Goal: Task Accomplishment & Management: Manage account settings

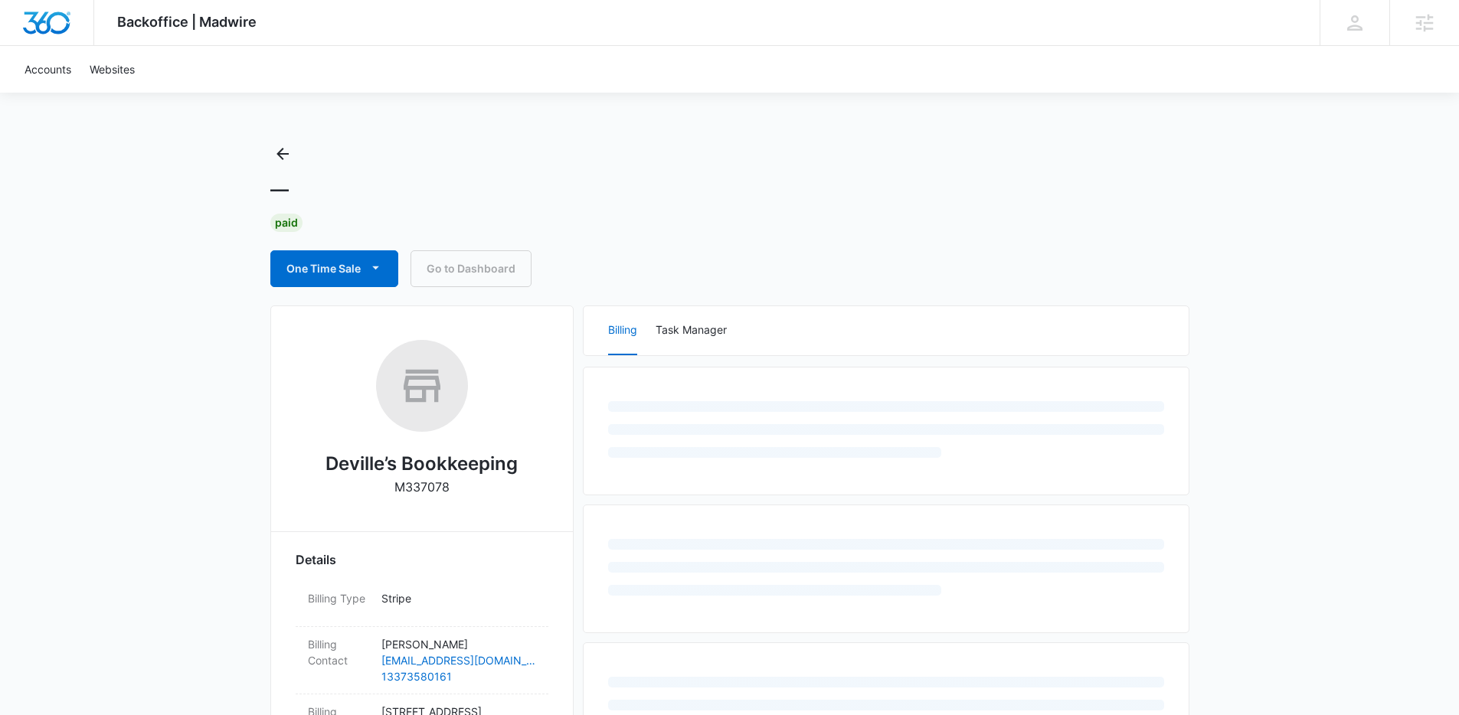
click at [1289, 186] on div "Backoffice | Madwire Apps Settings Lindsey Collett lindsey.calderon@madwire.com…" at bounding box center [729, 667] width 1459 height 1334
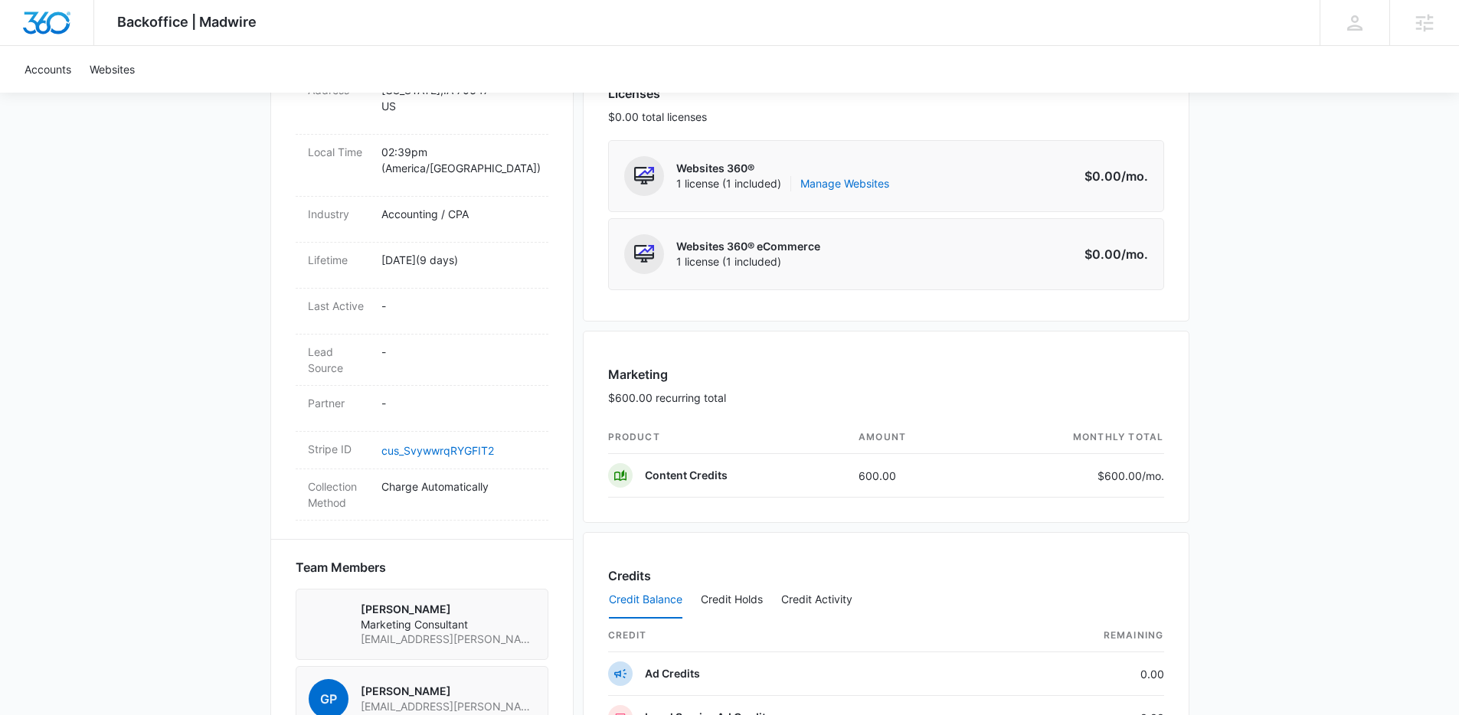
scroll to position [575, 0]
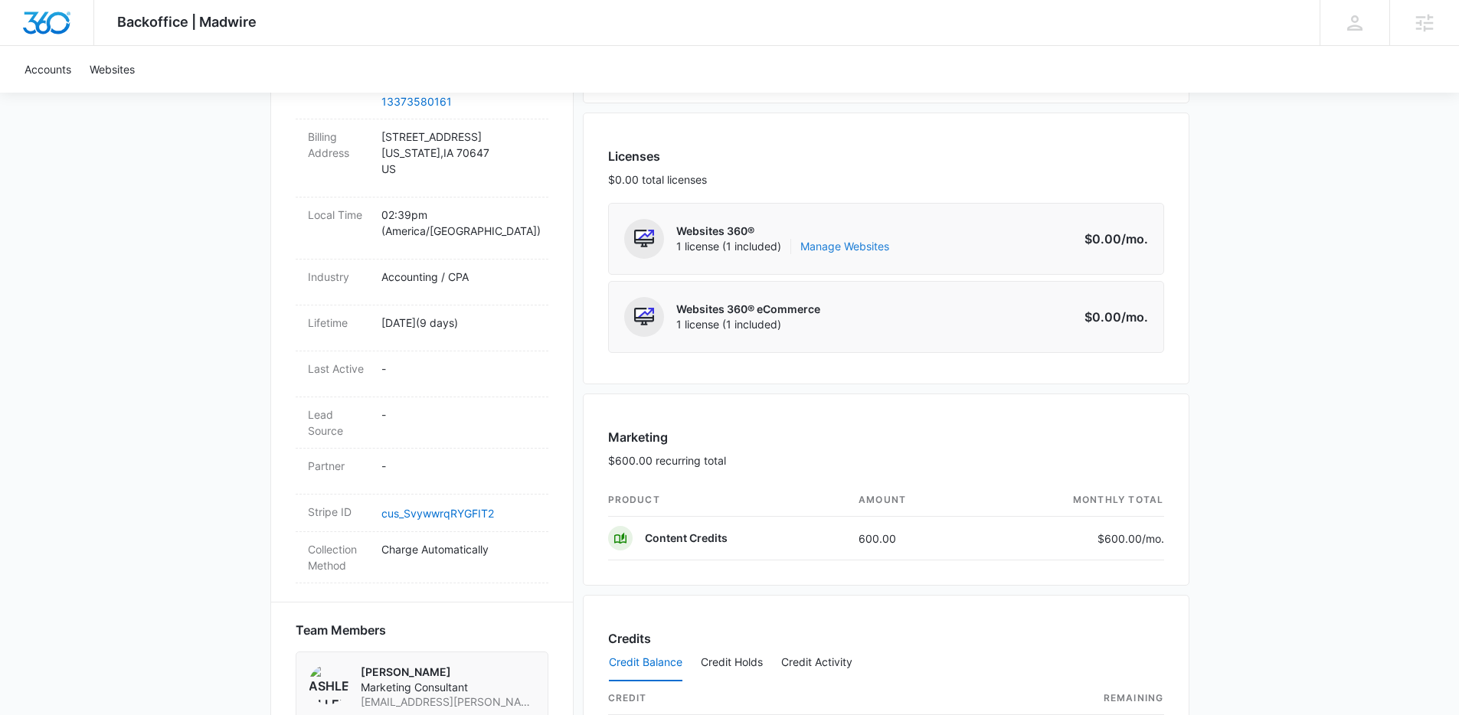
click at [856, 248] on link "Manage Websites" at bounding box center [844, 246] width 89 height 15
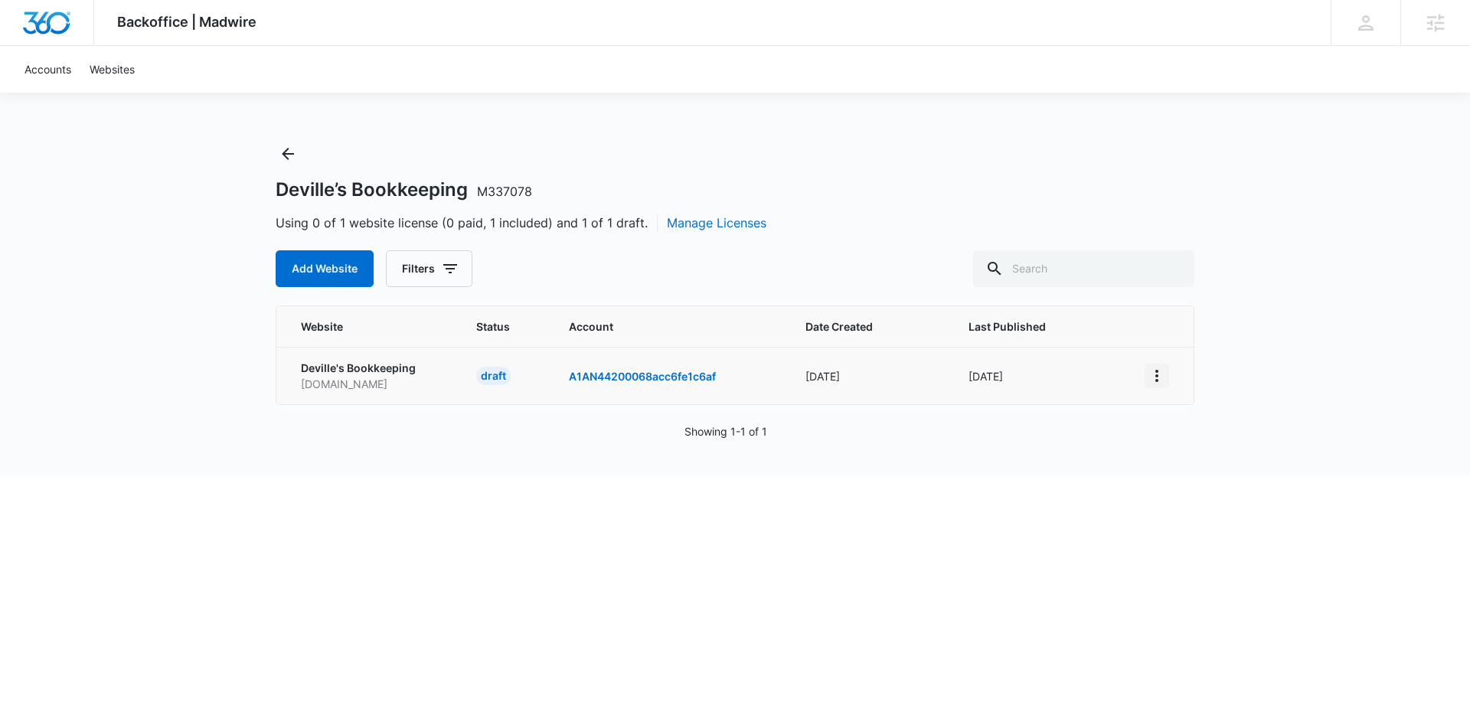
click at [1158, 374] on icon "View More" at bounding box center [1157, 376] width 18 height 18
click at [1178, 486] on div "Activate Draft" at bounding box center [1210, 487] width 92 height 11
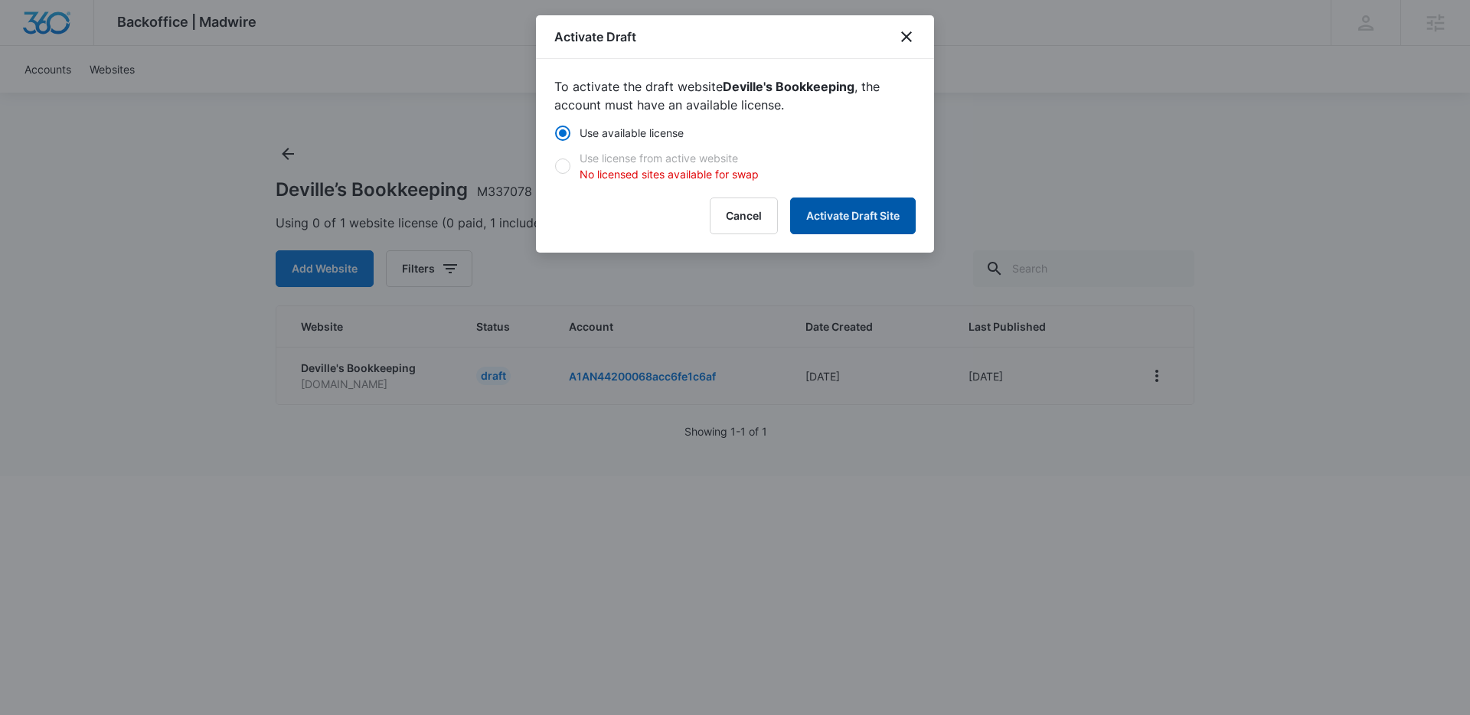
click at [831, 217] on button "Activate Draft Site" at bounding box center [853, 216] width 126 height 37
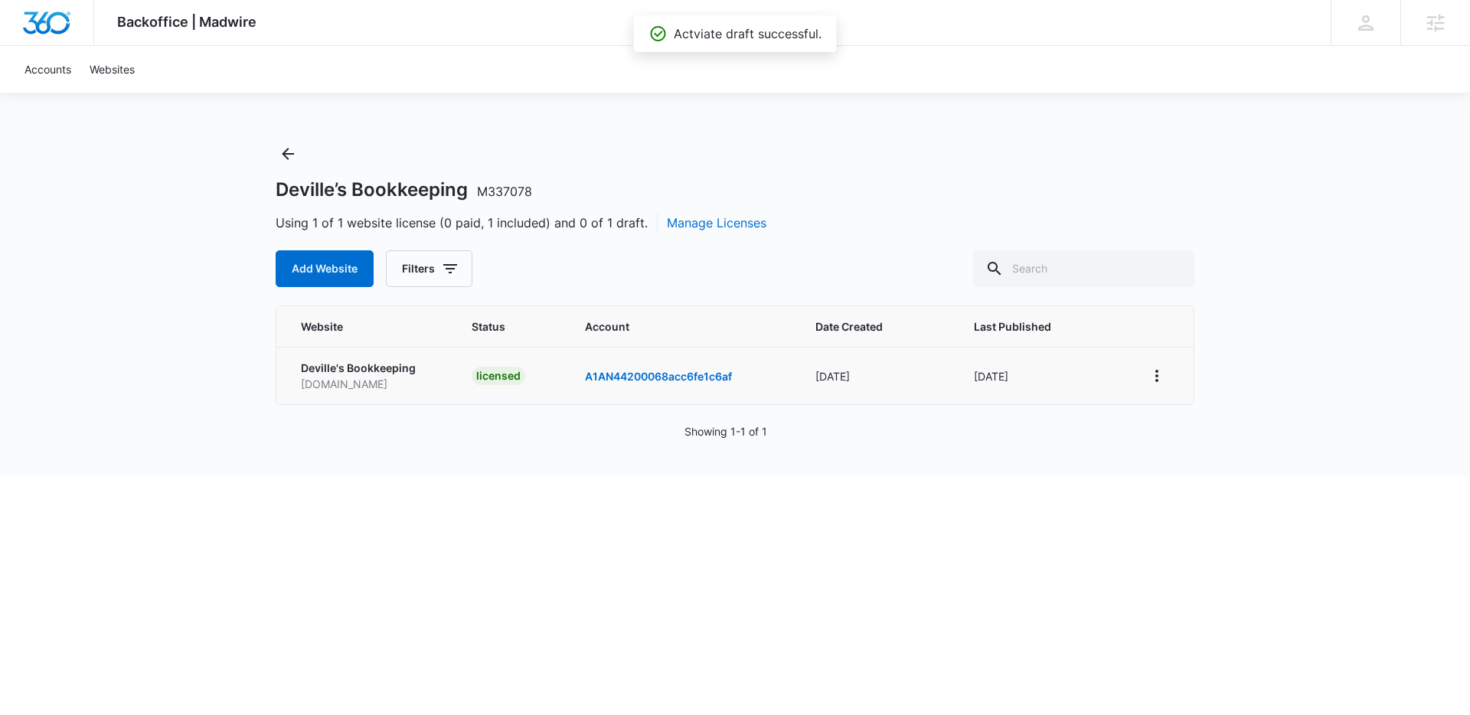
click at [1264, 160] on div "Backoffice | Madwire Apps Settings Lindsey Collett lindsey.calderon@madwire.com…" at bounding box center [735, 238] width 1470 height 476
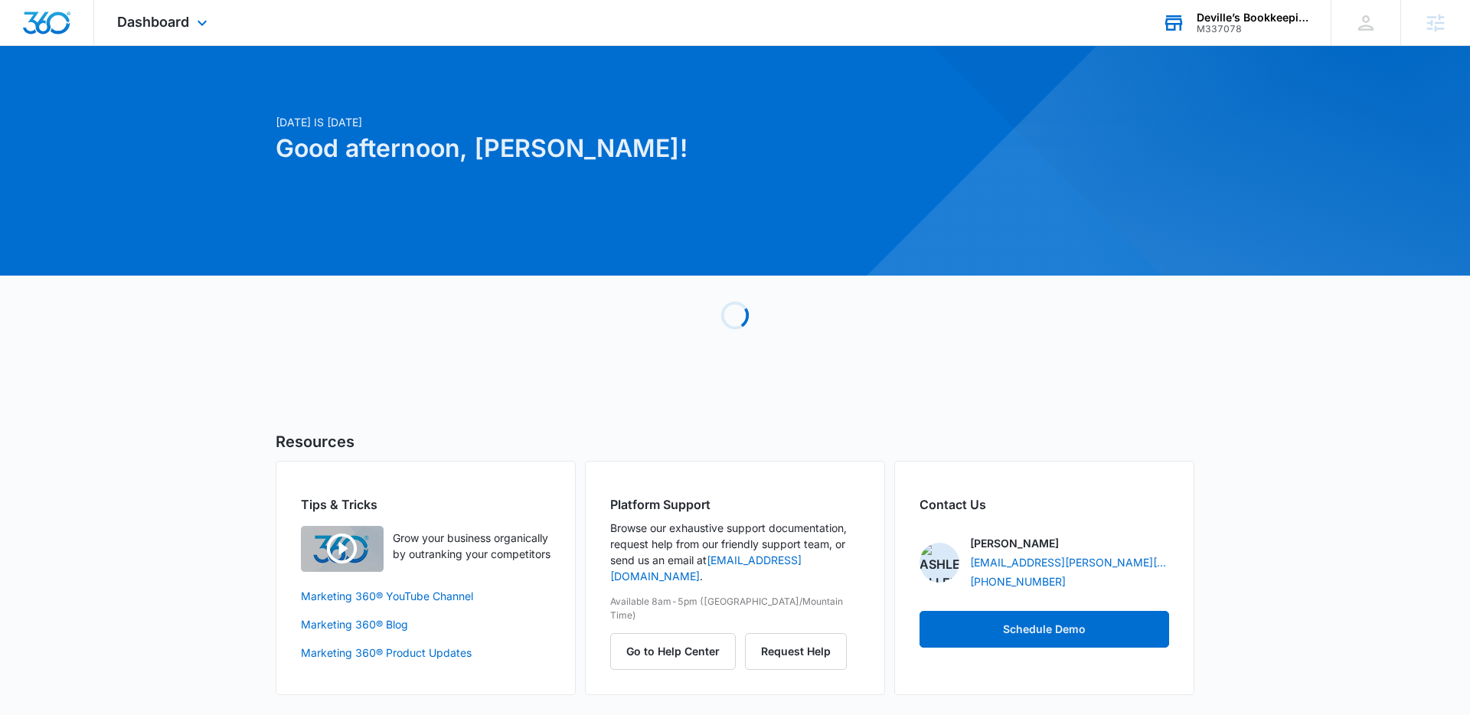
click at [1233, 5] on div "Deville’s Bookkeeping M337078 Your Accounts View All" at bounding box center [1234, 22] width 191 height 45
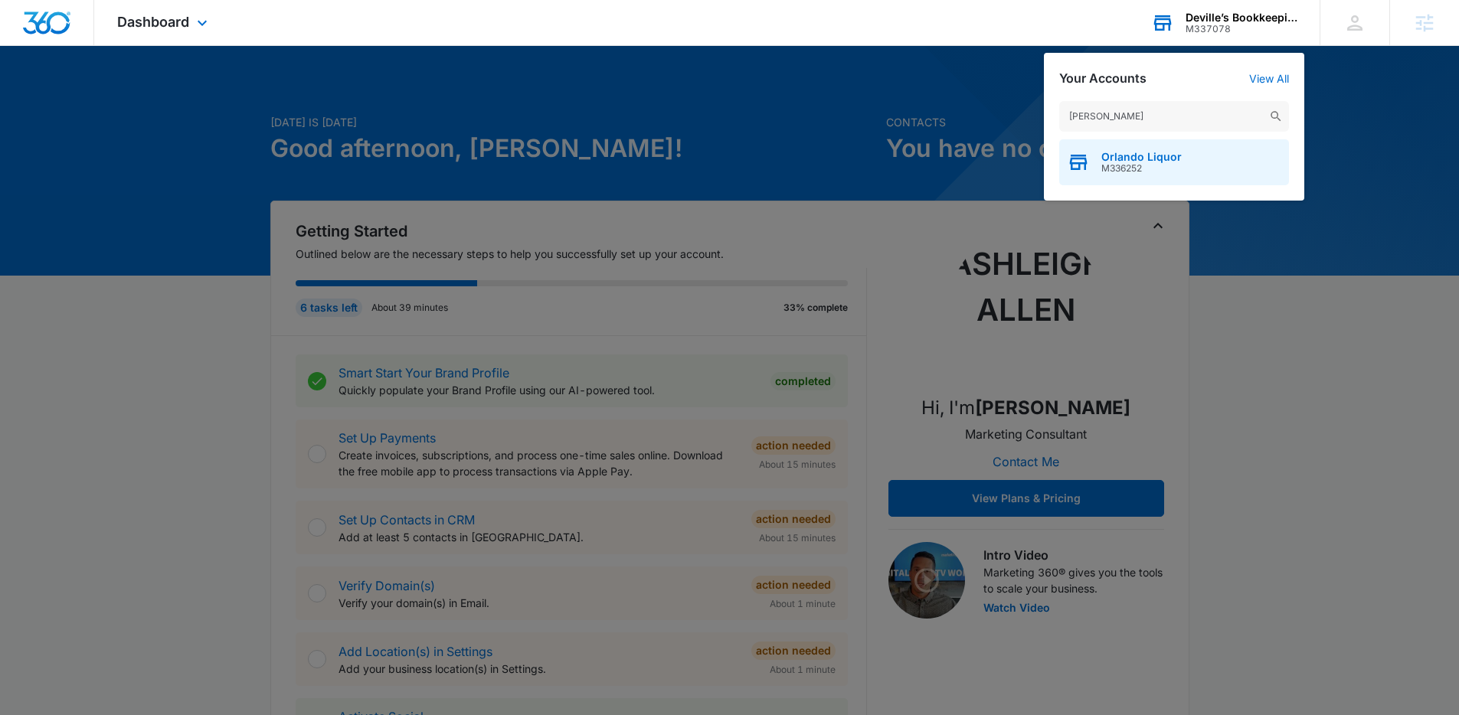
type input "orlando liqu"
click at [1135, 155] on span "Orlando Liquor" at bounding box center [1141, 157] width 80 height 12
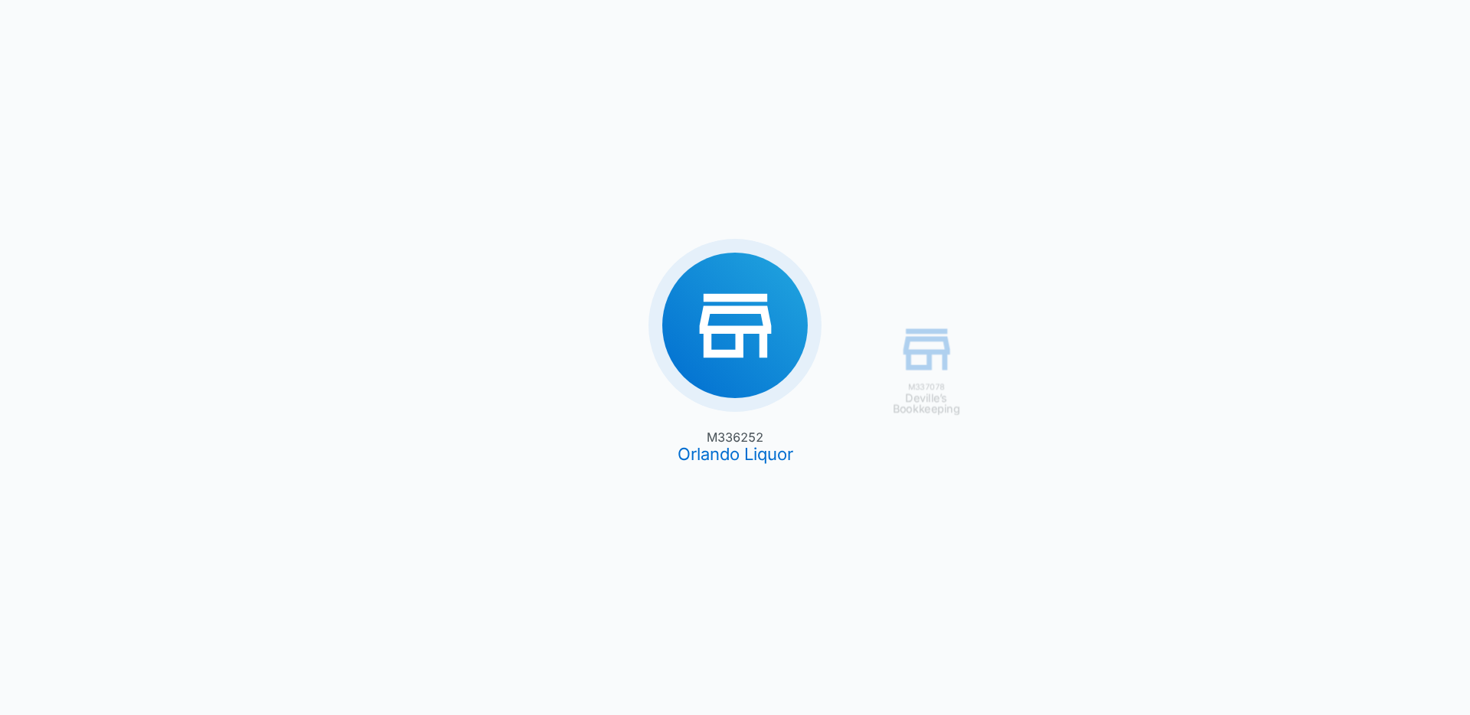
click at [1317, 228] on div "M337078 Deville’s Bookkeeping M336252 Orlando Liquor" at bounding box center [735, 357] width 1470 height 715
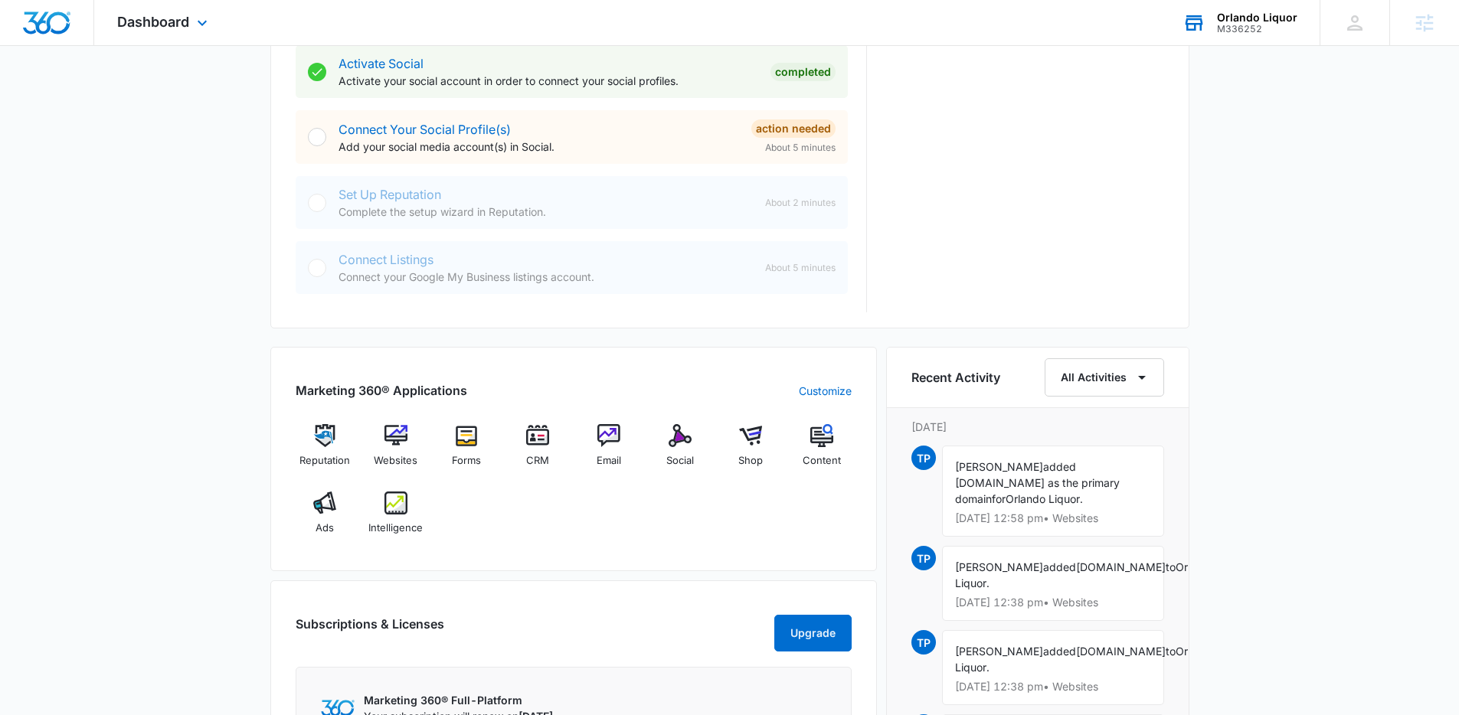
scroll to position [659, 0]
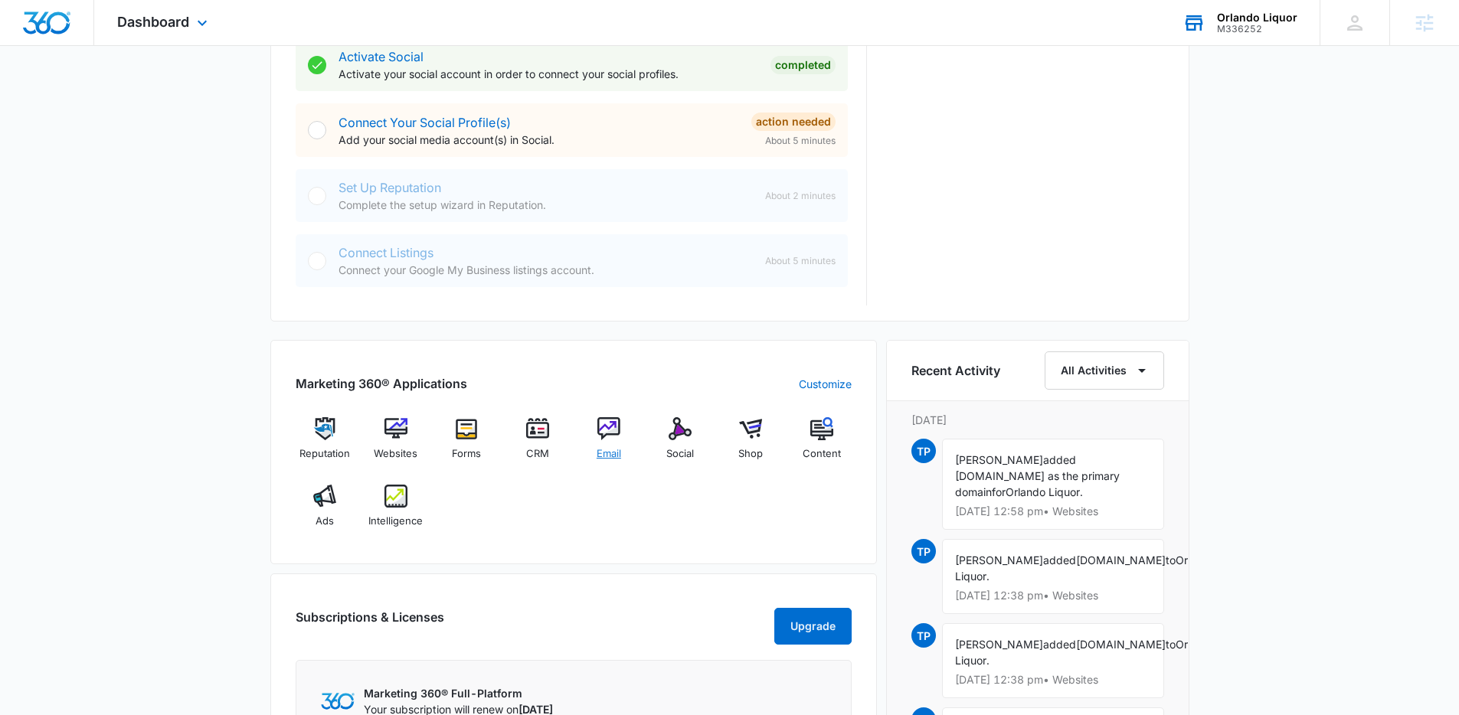
click at [602, 445] on div "Email" at bounding box center [609, 444] width 59 height 55
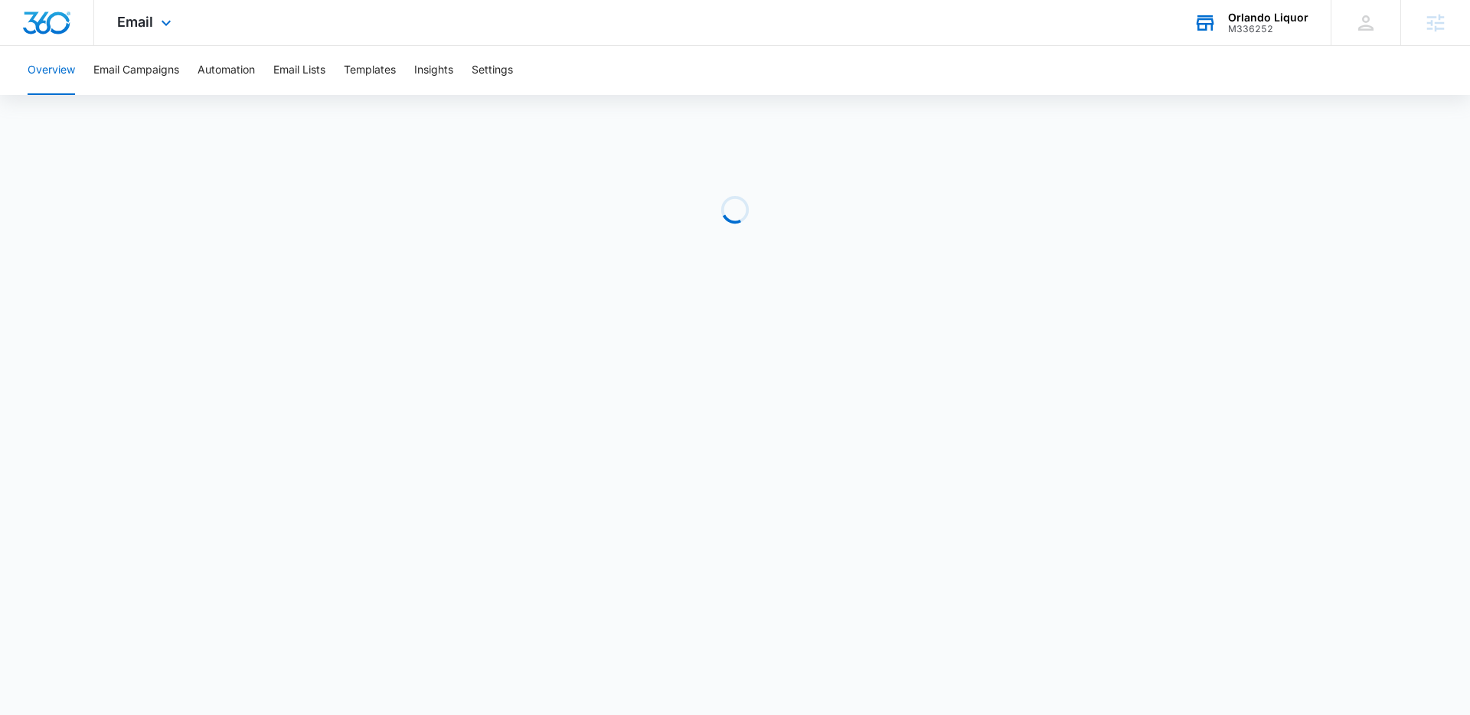
click at [1256, 179] on div "Loading" at bounding box center [735, 210] width 1470 height 230
click at [238, 69] on button "Automation" at bounding box center [226, 70] width 57 height 49
click at [148, 25] on span "Email" at bounding box center [135, 22] width 36 height 16
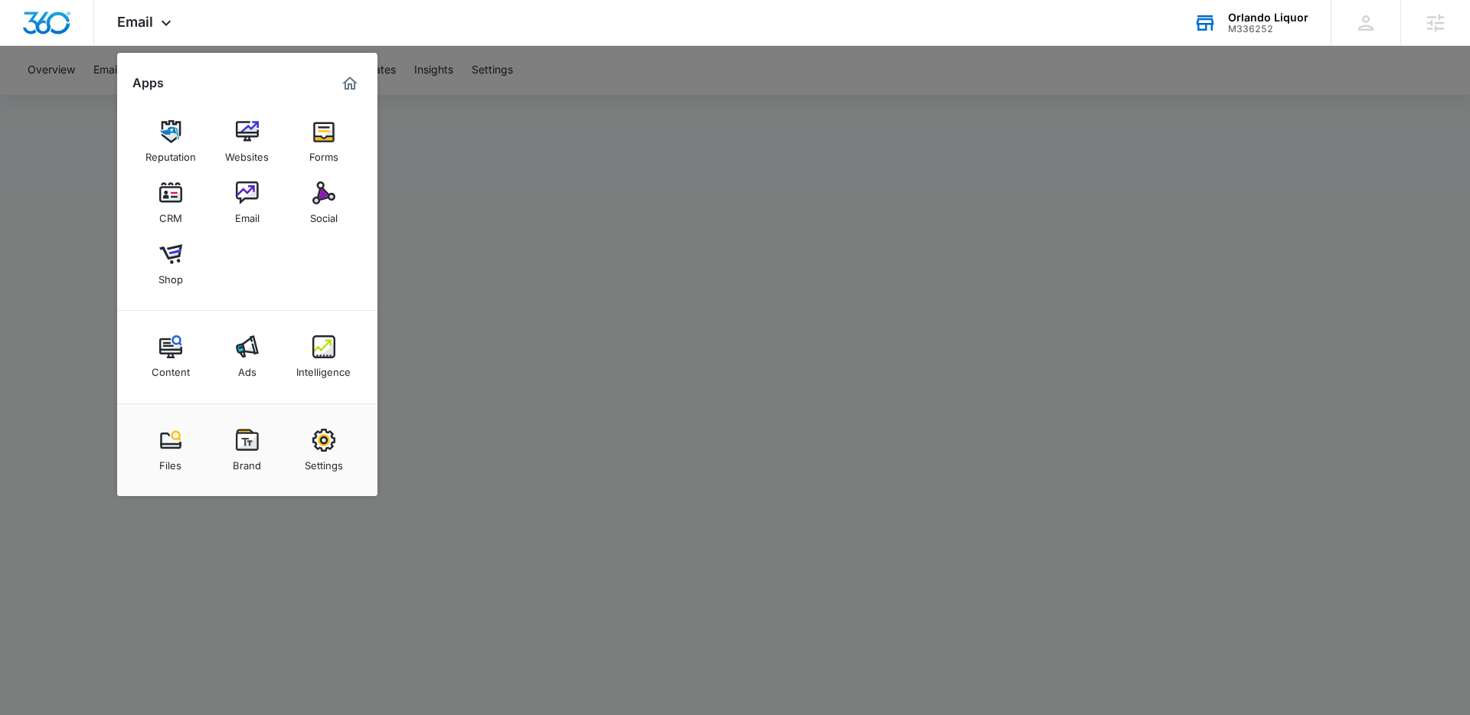
click at [508, 309] on div at bounding box center [735, 357] width 1470 height 715
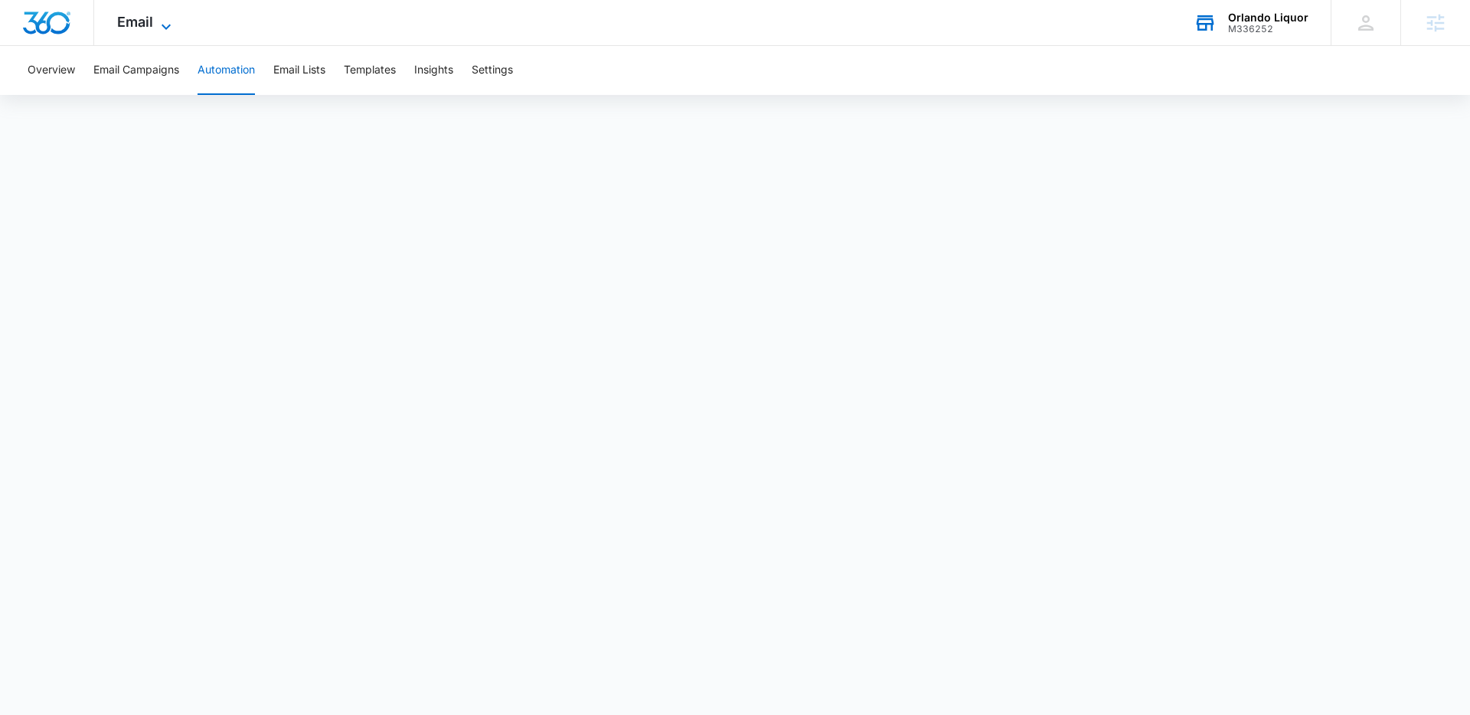
click at [164, 30] on icon at bounding box center [166, 27] width 18 height 18
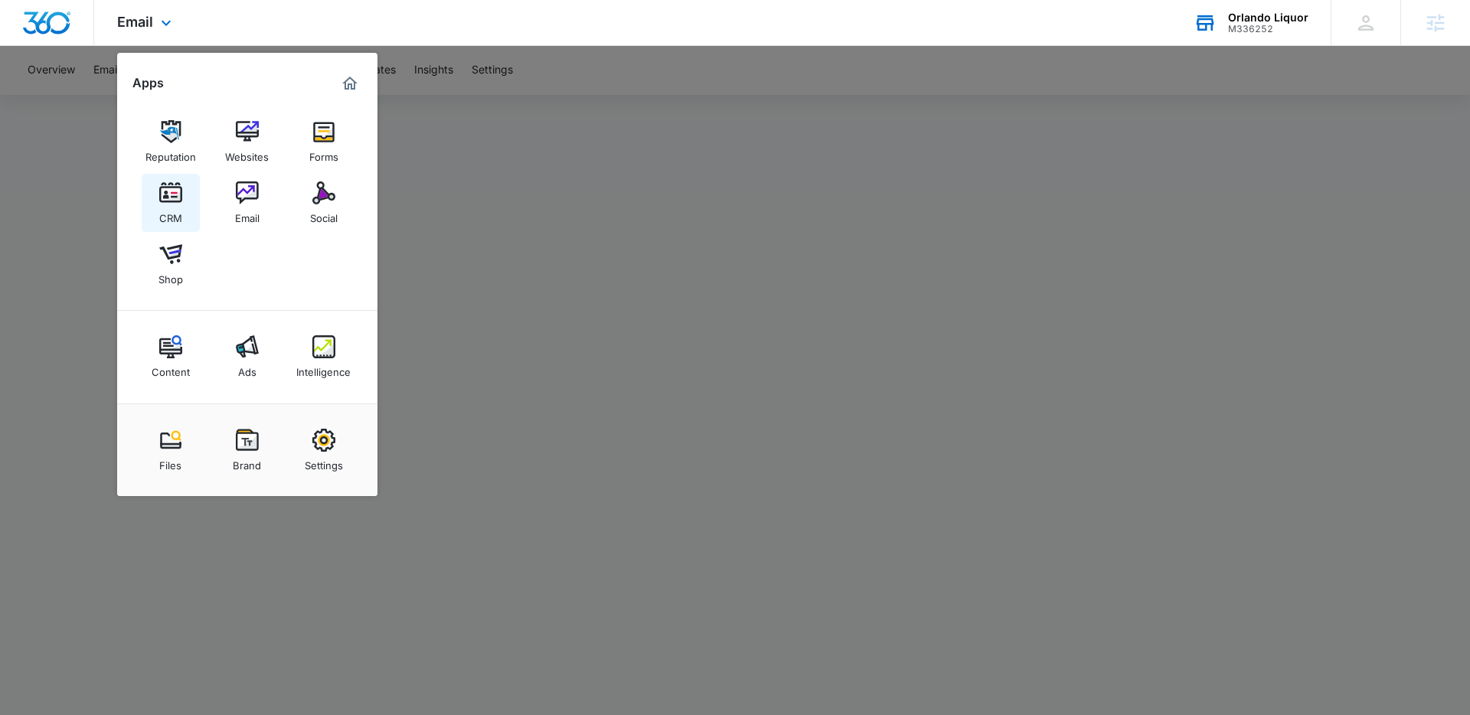
click at [165, 184] on img at bounding box center [170, 192] width 23 height 23
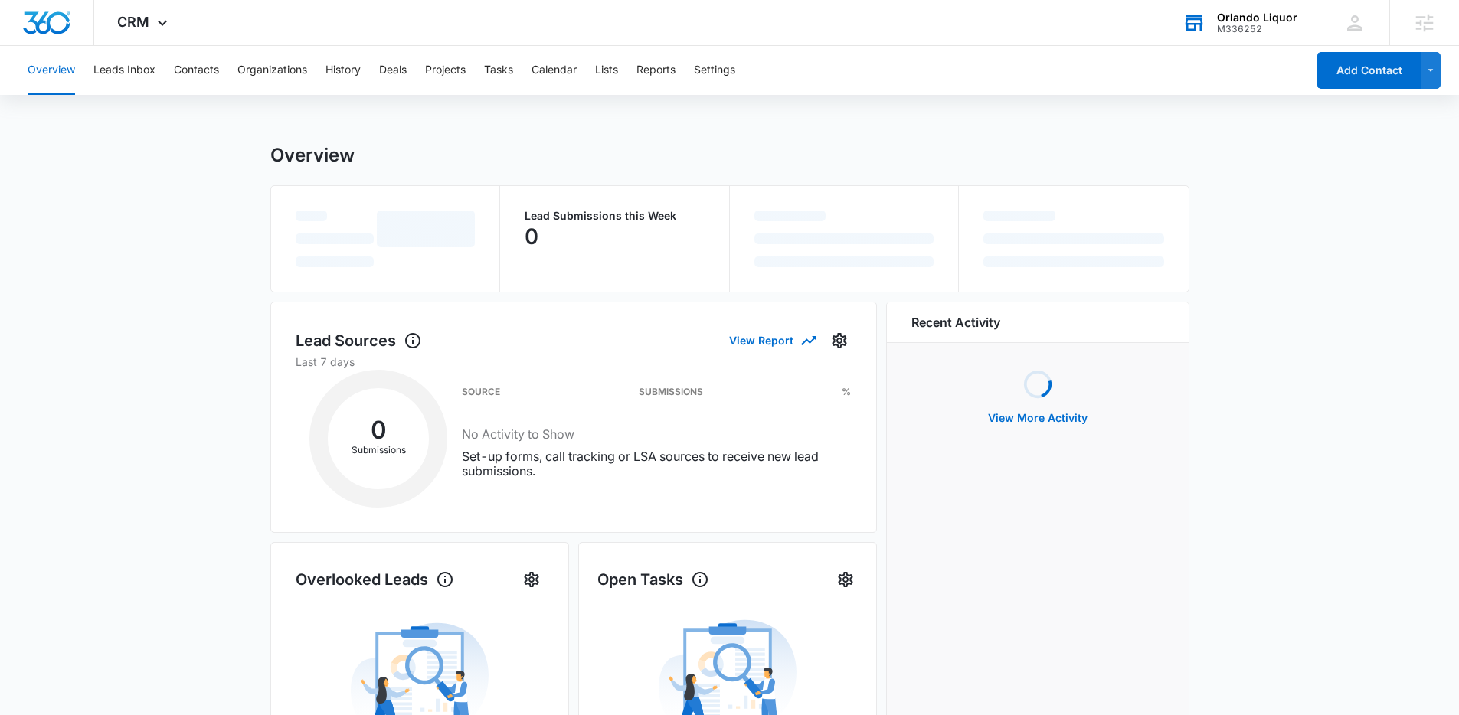
click at [130, 309] on main "Overview Lead Submissions this Week 0 Lead Sources View Report Last 7 days 0 Su…" at bounding box center [729, 677] width 1459 height 1066
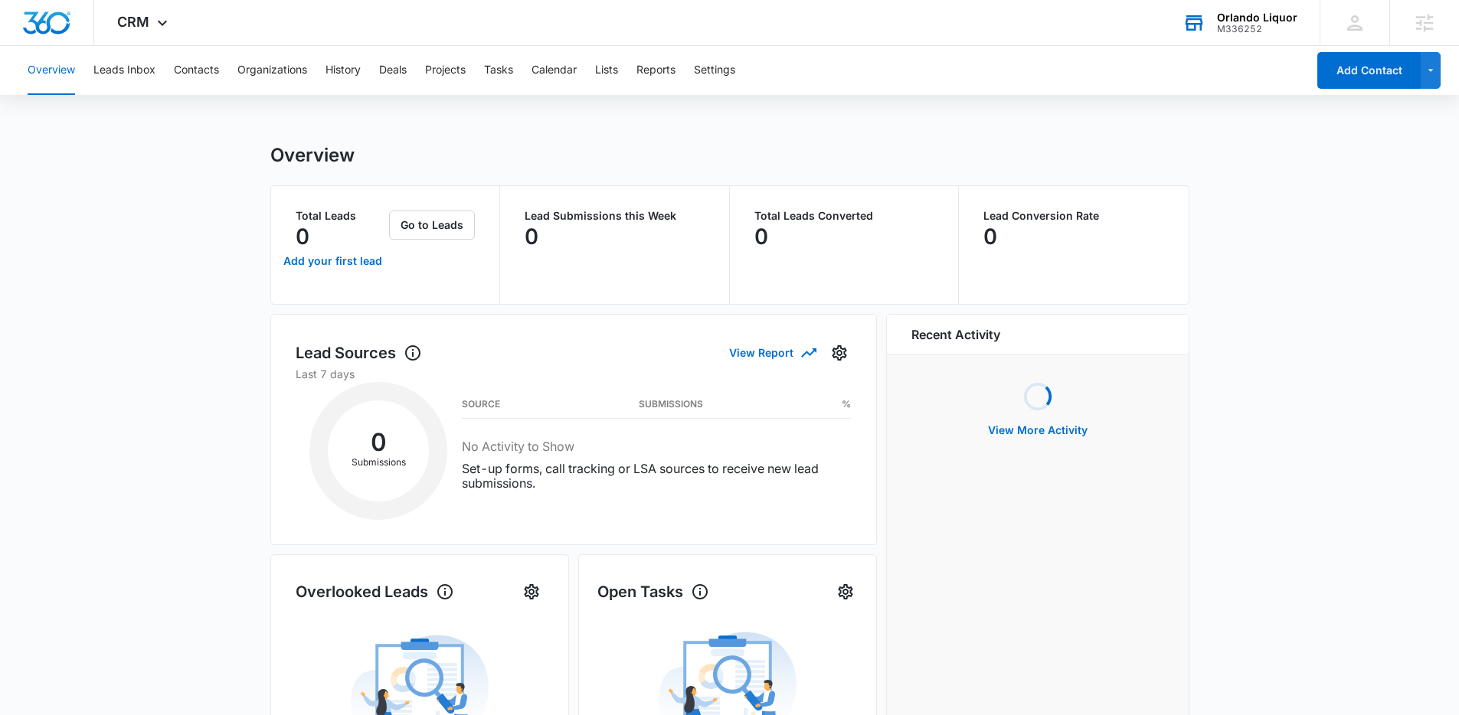
click at [158, 280] on main "Overview Total Leads 0 Add your first lead Go to Leads Lead Submissions this We…" at bounding box center [729, 683] width 1459 height 1078
click at [182, 70] on button "Contacts" at bounding box center [196, 70] width 45 height 49
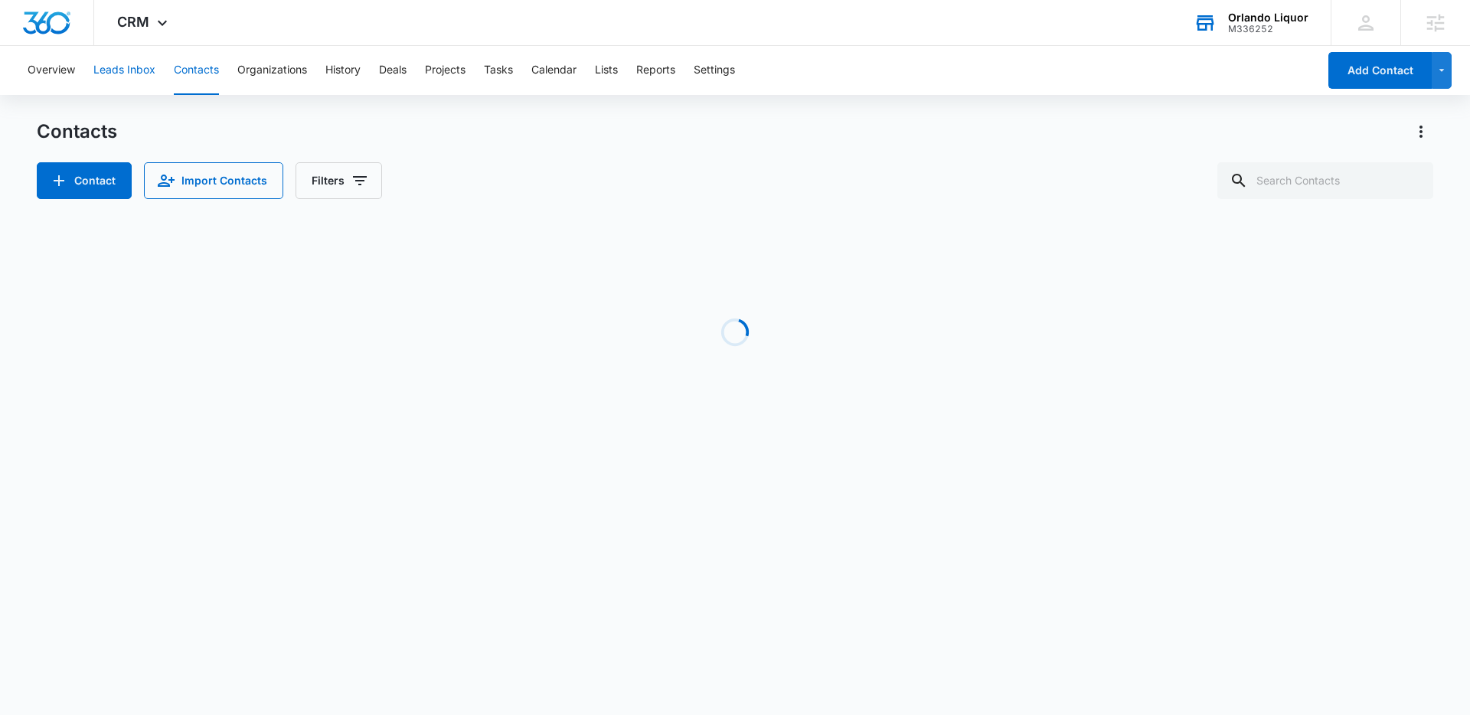
click at [136, 68] on button "Leads Inbox" at bounding box center [124, 70] width 62 height 49
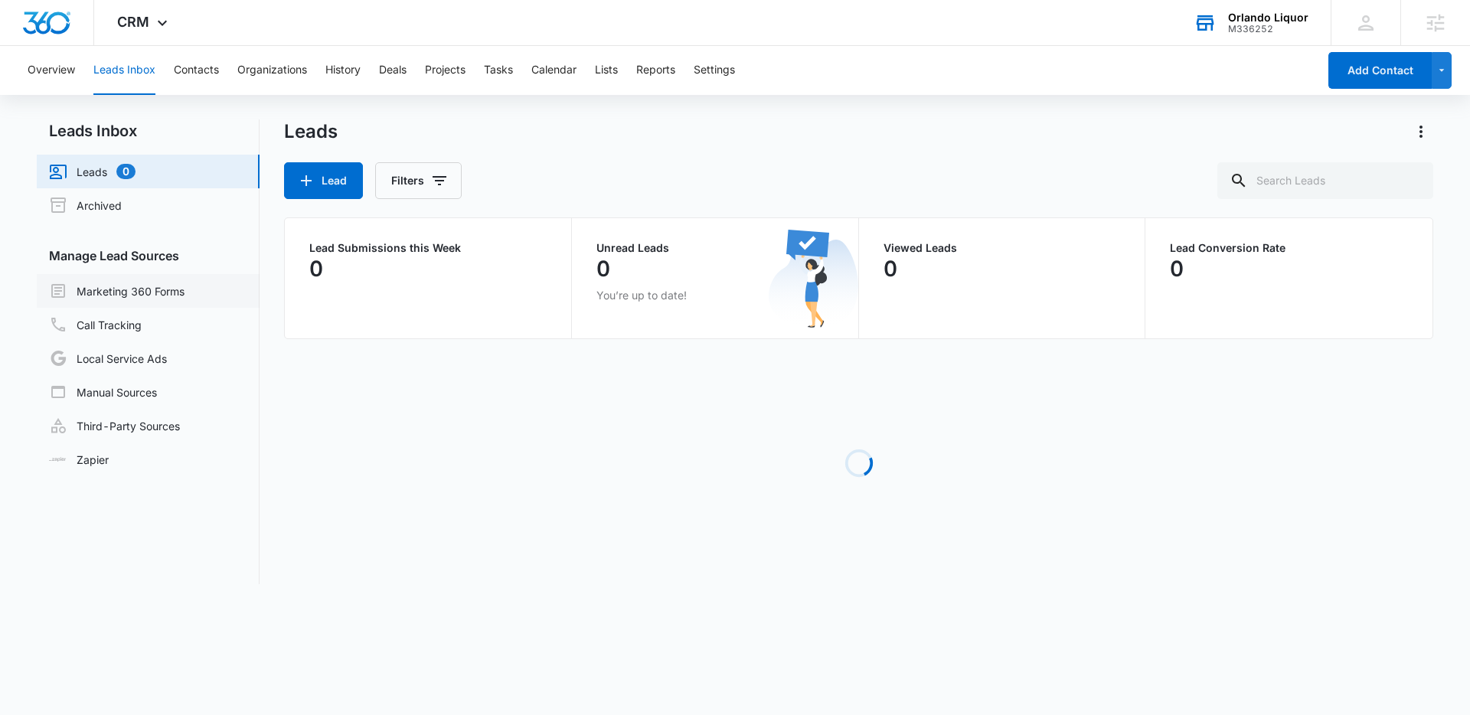
click at [147, 283] on link "Marketing 360 Forms" at bounding box center [117, 291] width 136 height 18
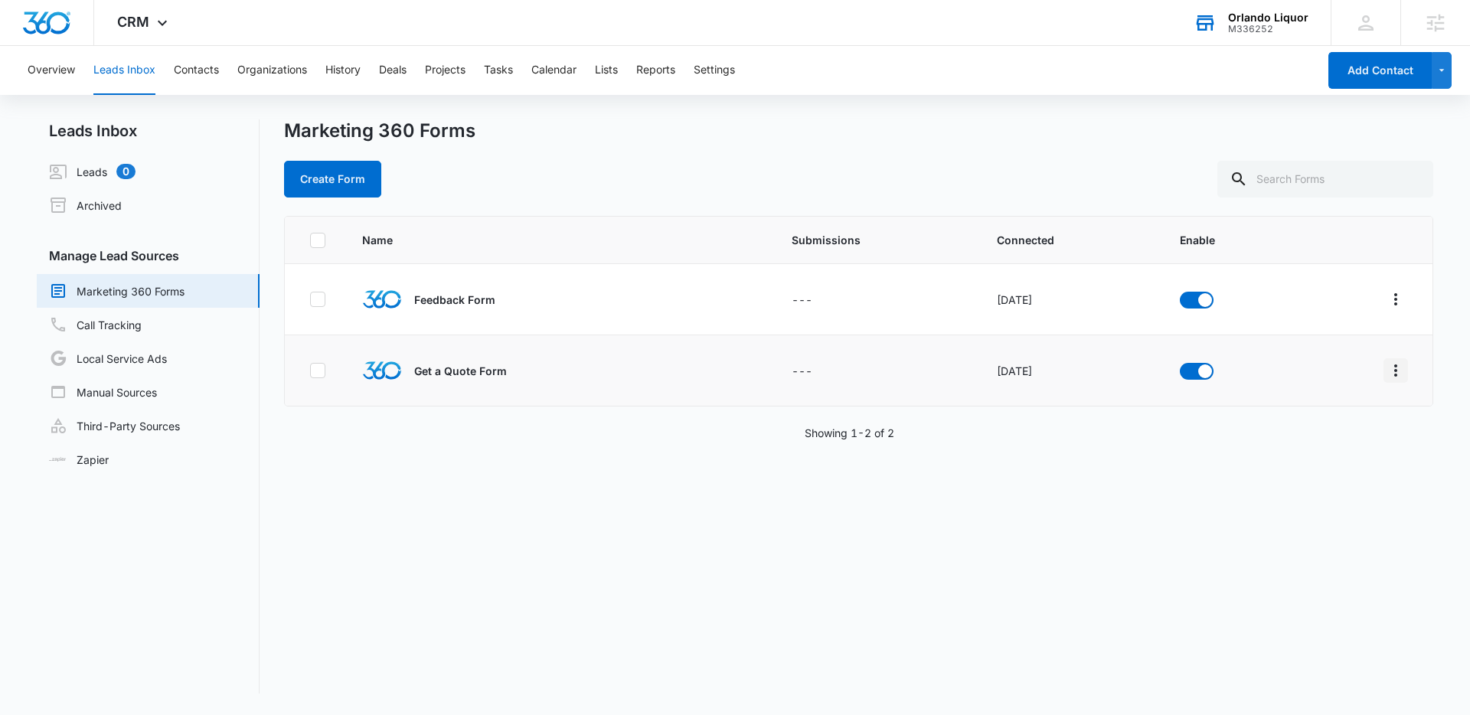
click at [1387, 369] on icon "Overflow Menu" at bounding box center [1396, 370] width 18 height 18
click at [1342, 451] on button "Field Mapping" at bounding box center [1325, 459] width 142 height 23
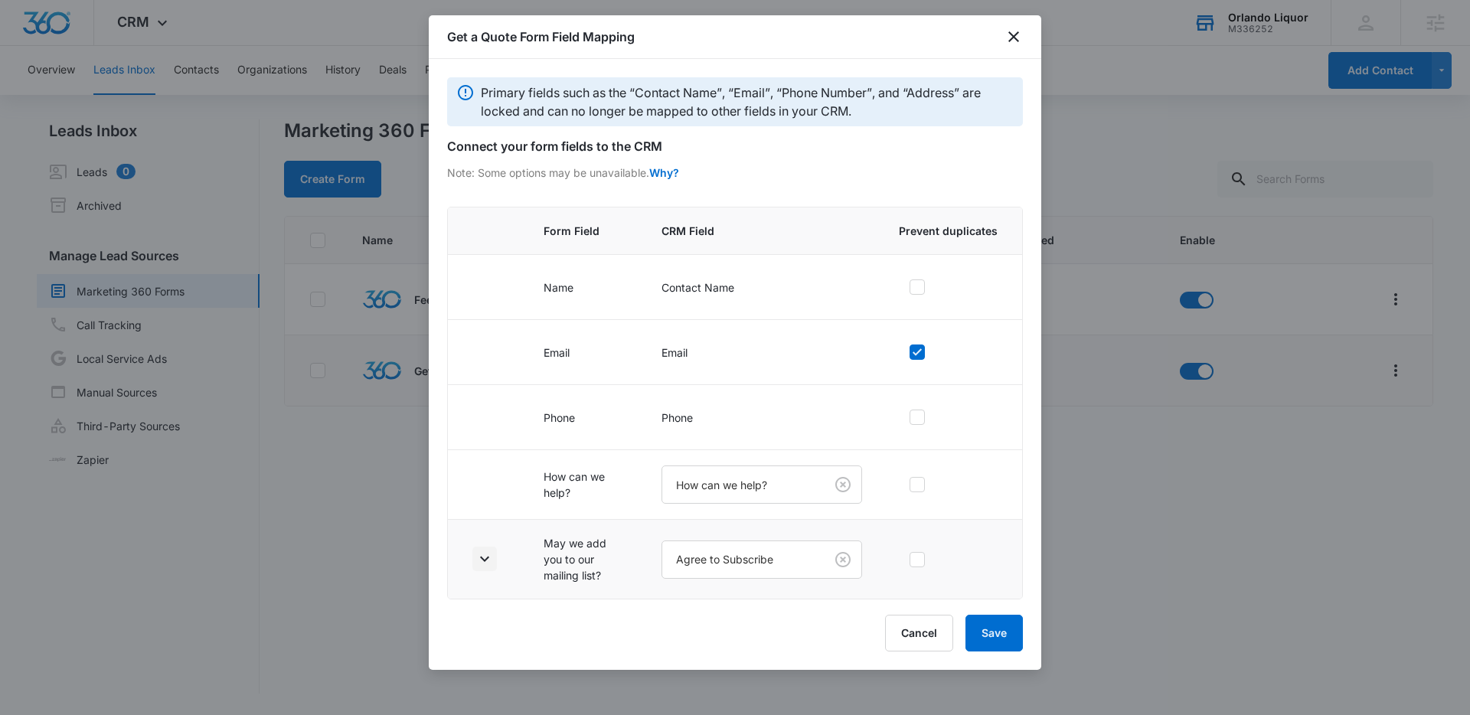
click at [494, 553] on button "button" at bounding box center [484, 559] width 25 height 25
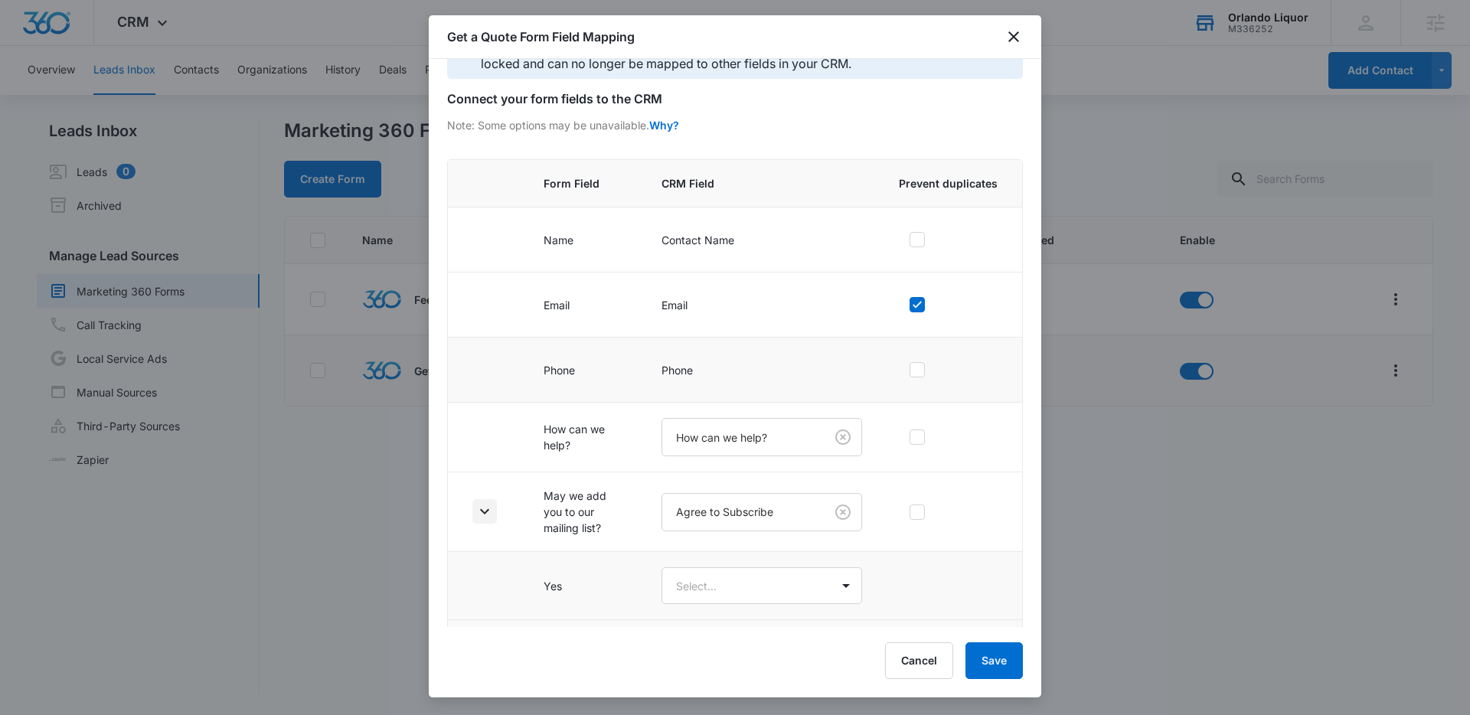
scroll to position [109, 0]
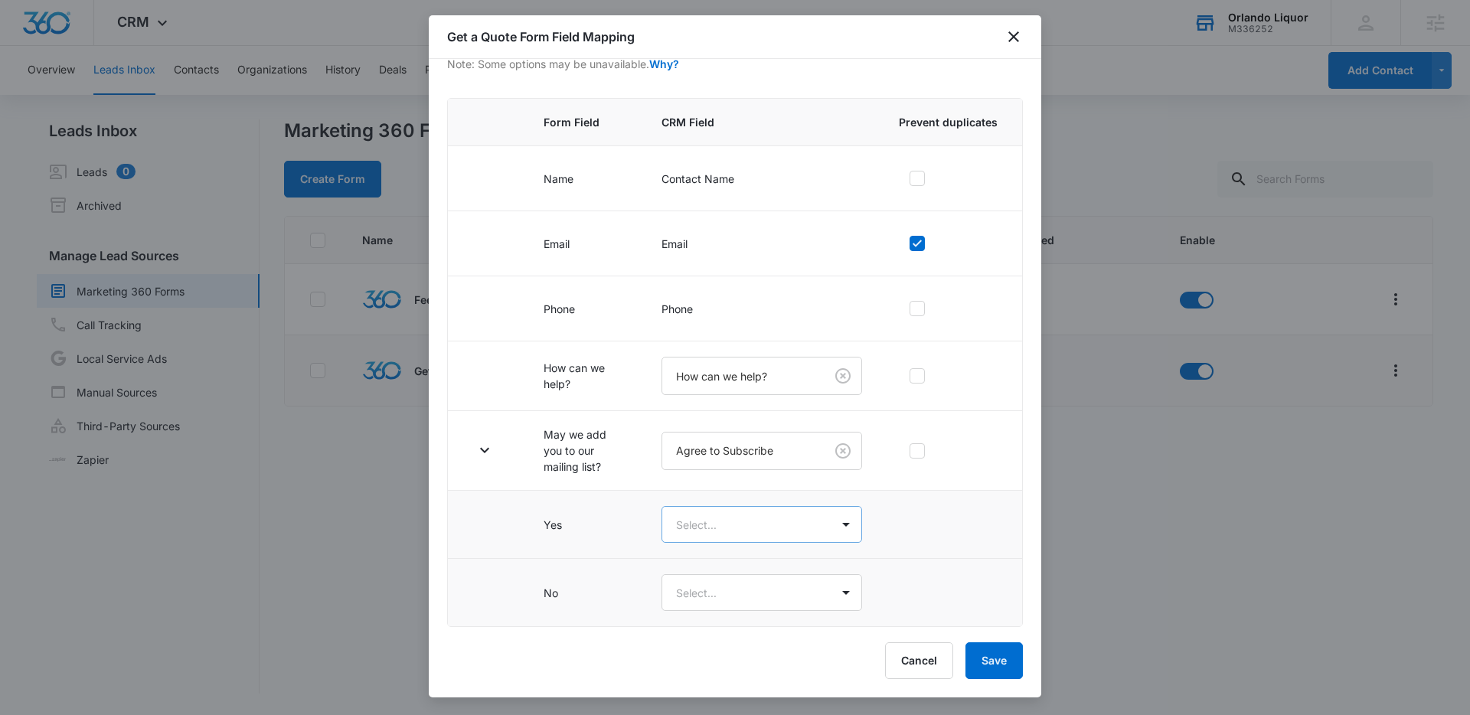
click at [806, 515] on body "CRM Apps Reputation Websites Forms CRM Email Social Shop Content Ads Intelligen…" at bounding box center [735, 357] width 1470 height 715
click at [757, 569] on div "Yes" at bounding box center [755, 578] width 193 height 28
click at [777, 587] on body "CRM Apps Reputation Websites Forms CRM Email Social Shop Content Ads Intelligen…" at bounding box center [735, 357] width 1470 height 715
click at [738, 680] on div "No" at bounding box center [754, 676] width 153 height 16
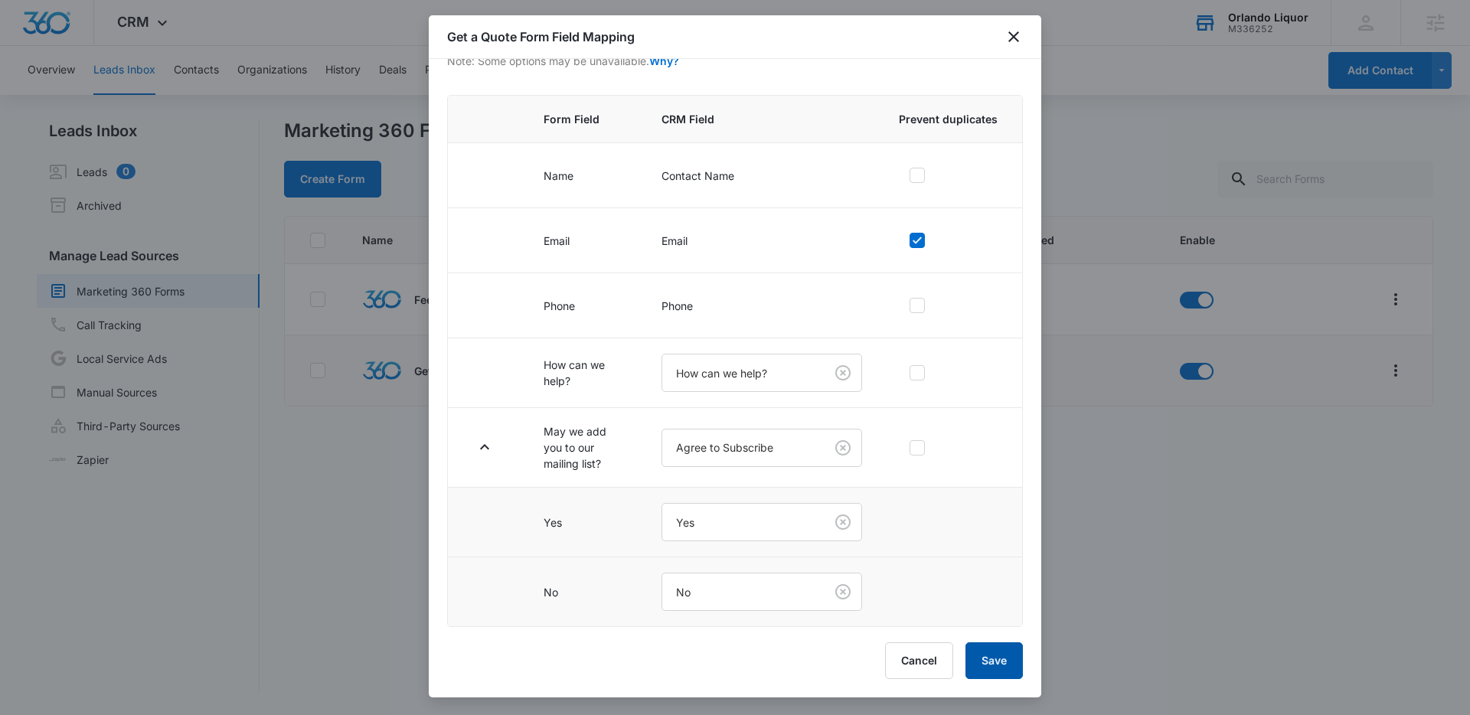
click at [987, 666] on button "Save" at bounding box center [993, 660] width 57 height 37
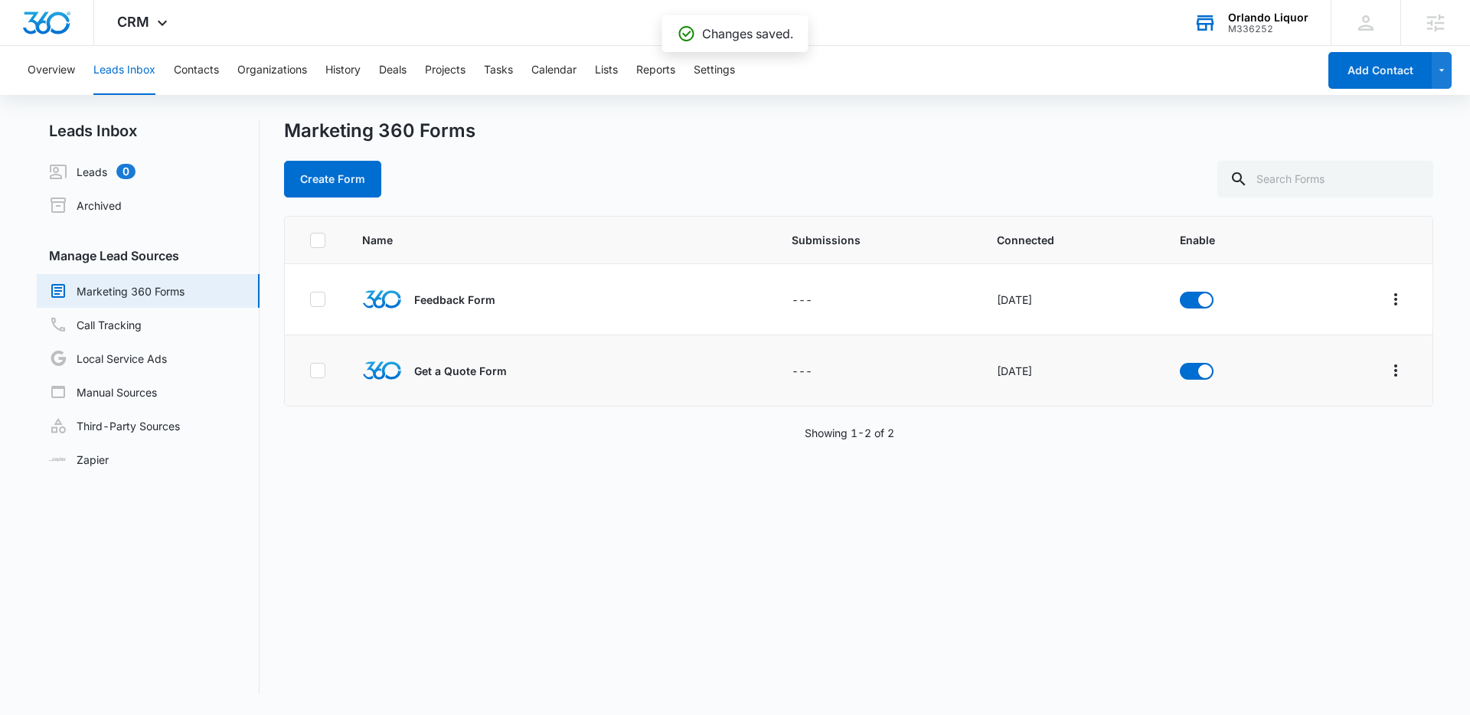
click at [993, 483] on div "Name Submissions Connected Enable Feedback Form --- Oct 12, 2022 Get a Quote Fo…" at bounding box center [858, 455] width 1149 height 478
click at [895, 133] on div "Marketing 360 Forms" at bounding box center [858, 130] width 1149 height 23
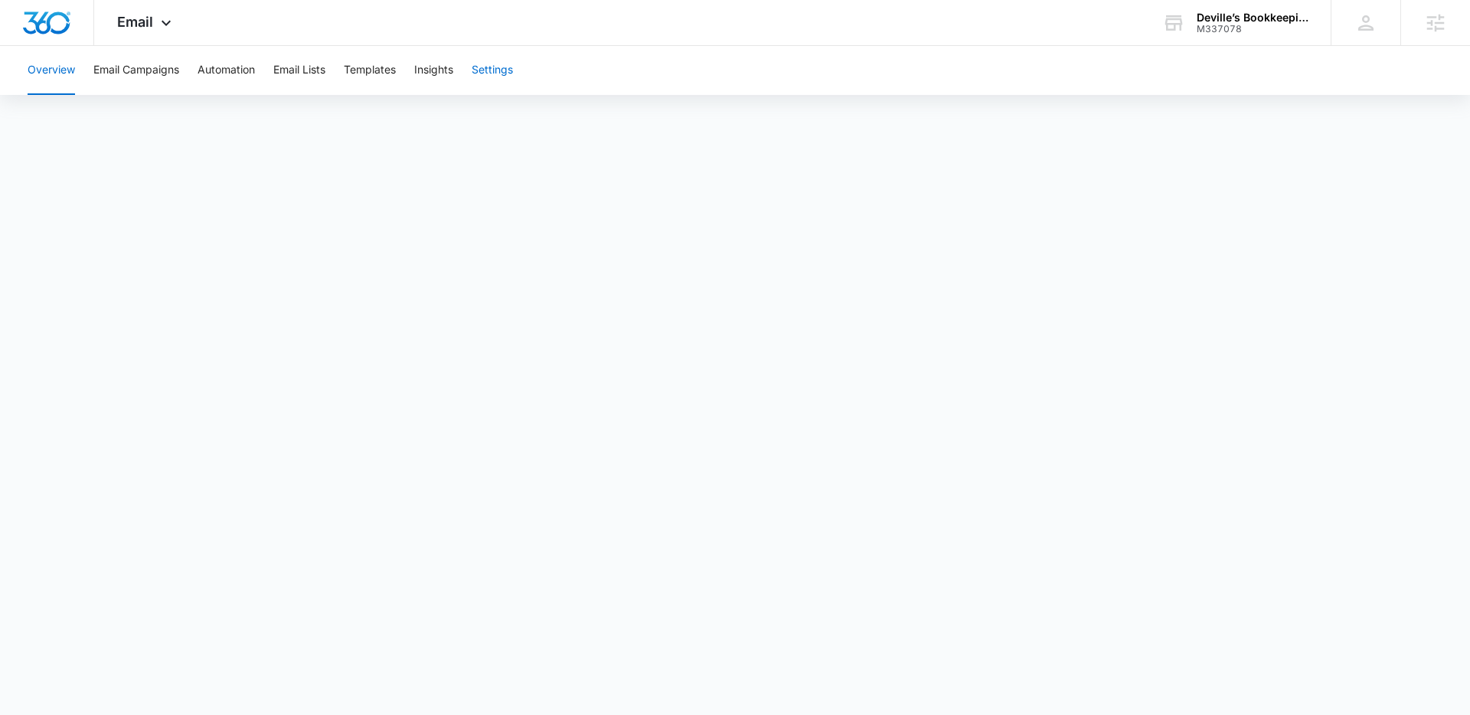
click at [497, 73] on button "Settings" at bounding box center [492, 70] width 41 height 49
